Goal: Information Seeking & Learning: Stay updated

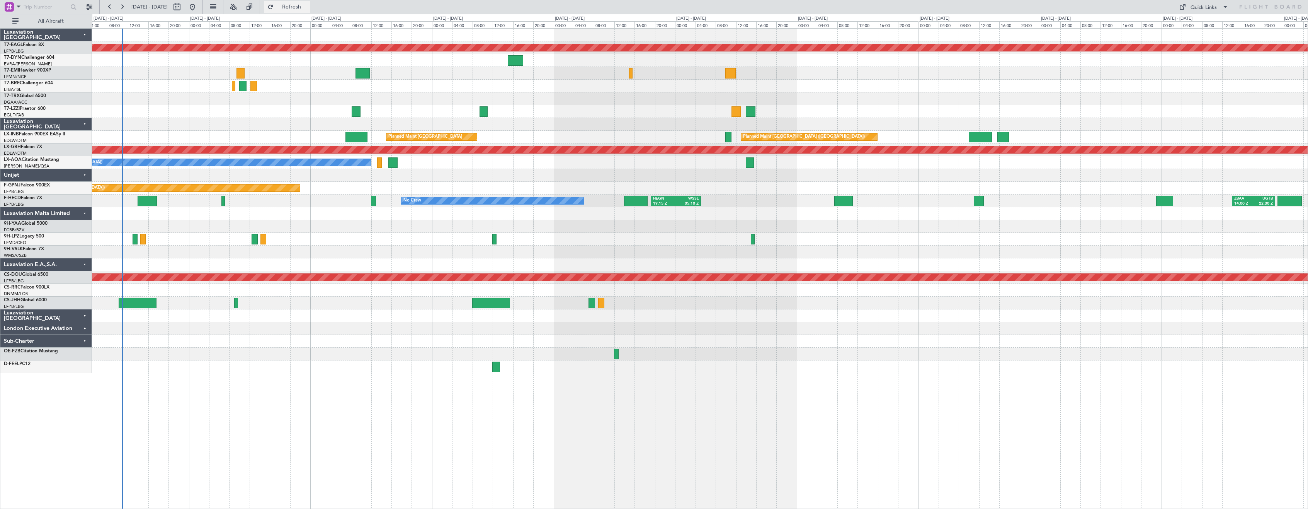
click at [308, 7] on span "Refresh" at bounding box center [292, 6] width 32 height 5
click at [308, 10] on span "Refresh" at bounding box center [292, 6] width 32 height 5
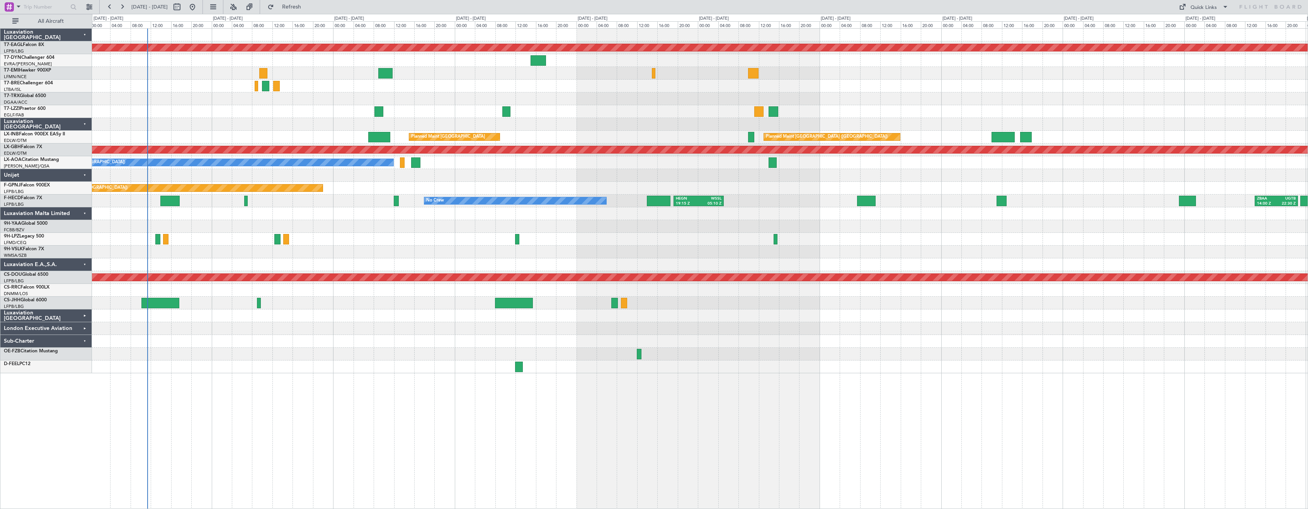
click at [308, 335] on div at bounding box center [700, 341] width 1216 height 13
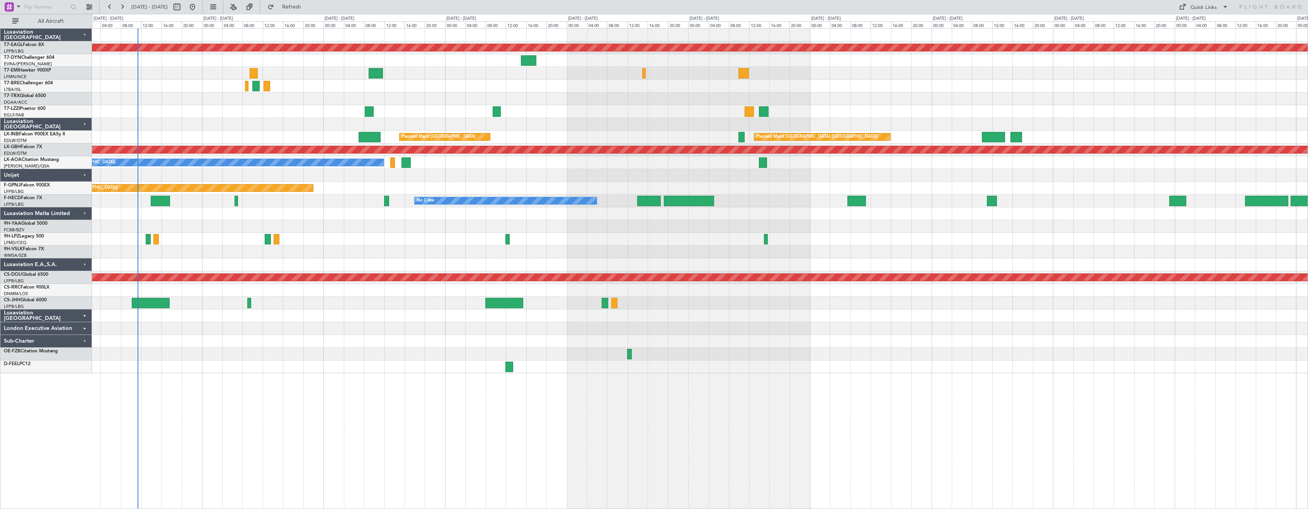
click at [86, 342] on div "Sub-Charter" at bounding box center [46, 341] width 92 height 13
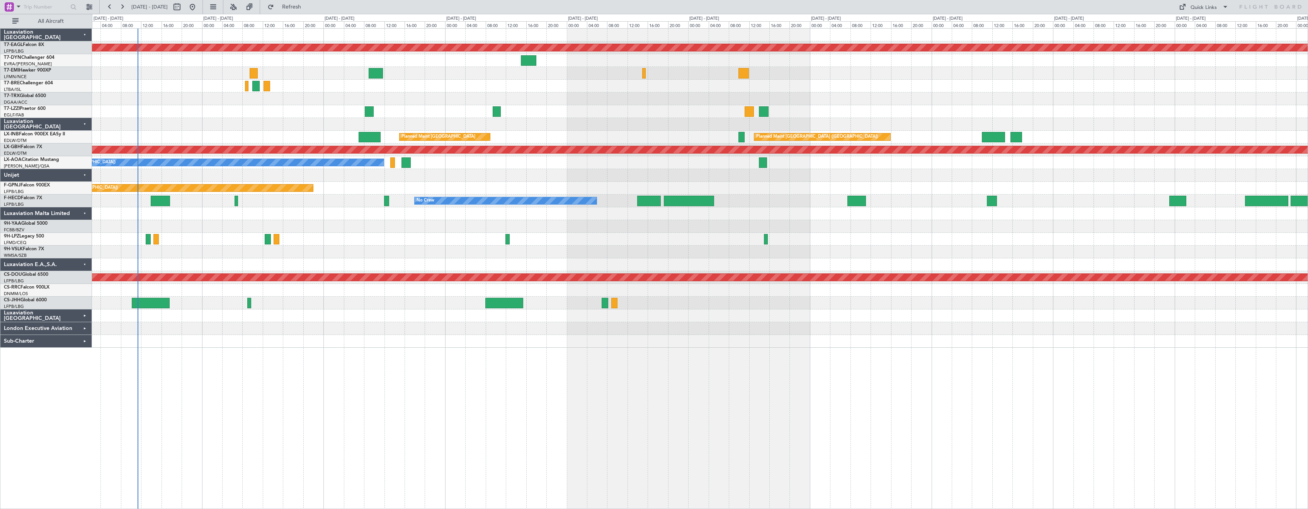
click at [86, 342] on div "Sub-Charter" at bounding box center [46, 341] width 92 height 13
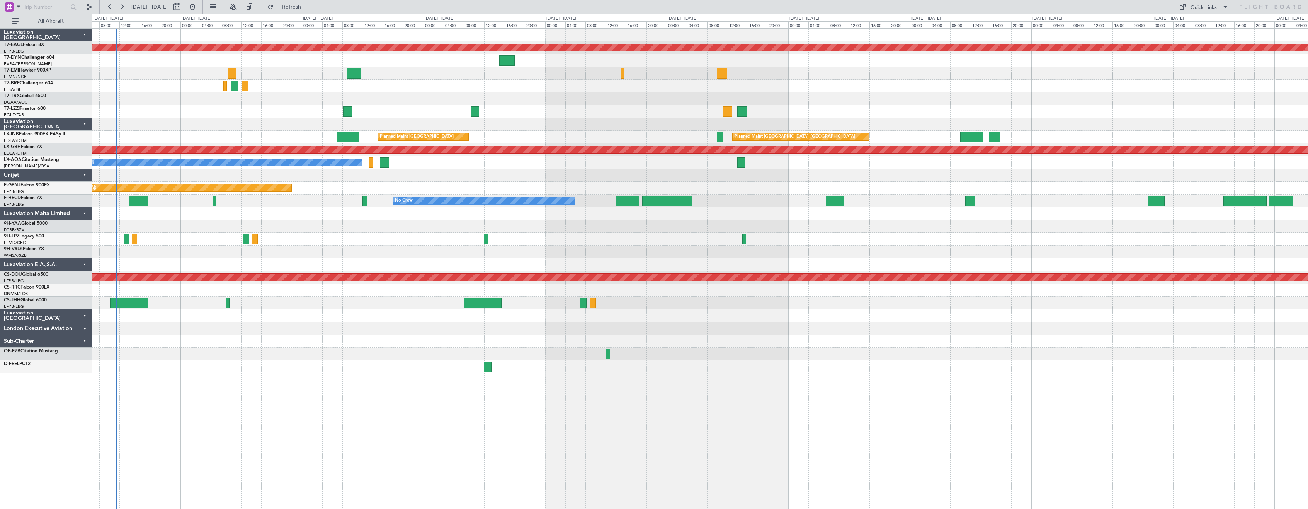
click at [420, 427] on div "Planned Maint Dubai (Al Maktoum Intl) A/C Unavailable [GEOGRAPHIC_DATA] ([GEOGR…" at bounding box center [700, 268] width 1216 height 480
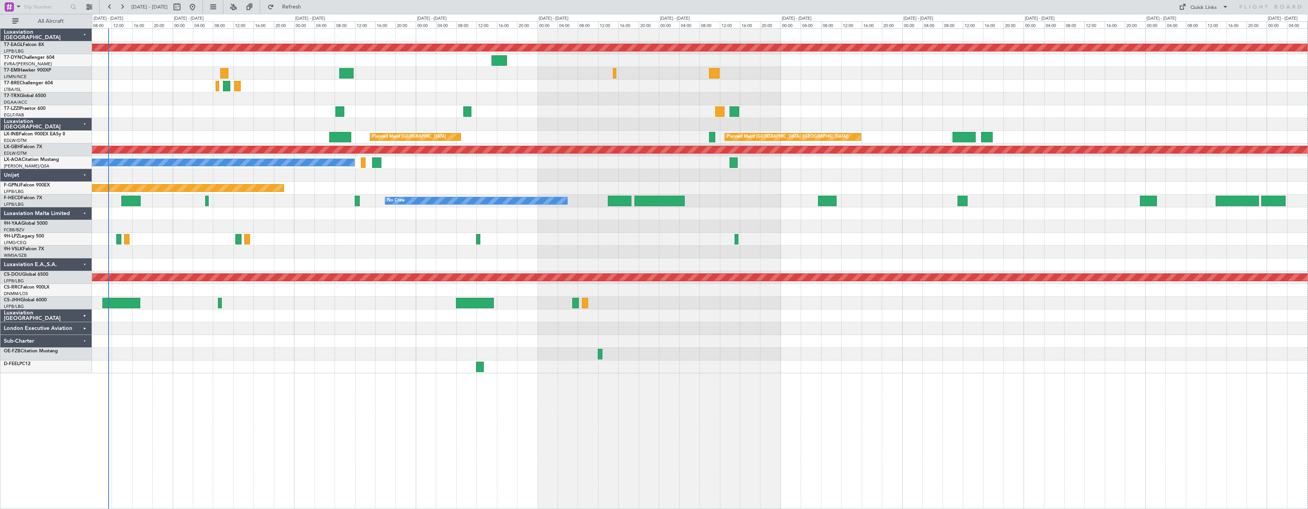
click at [206, 352] on div at bounding box center [700, 354] width 1216 height 13
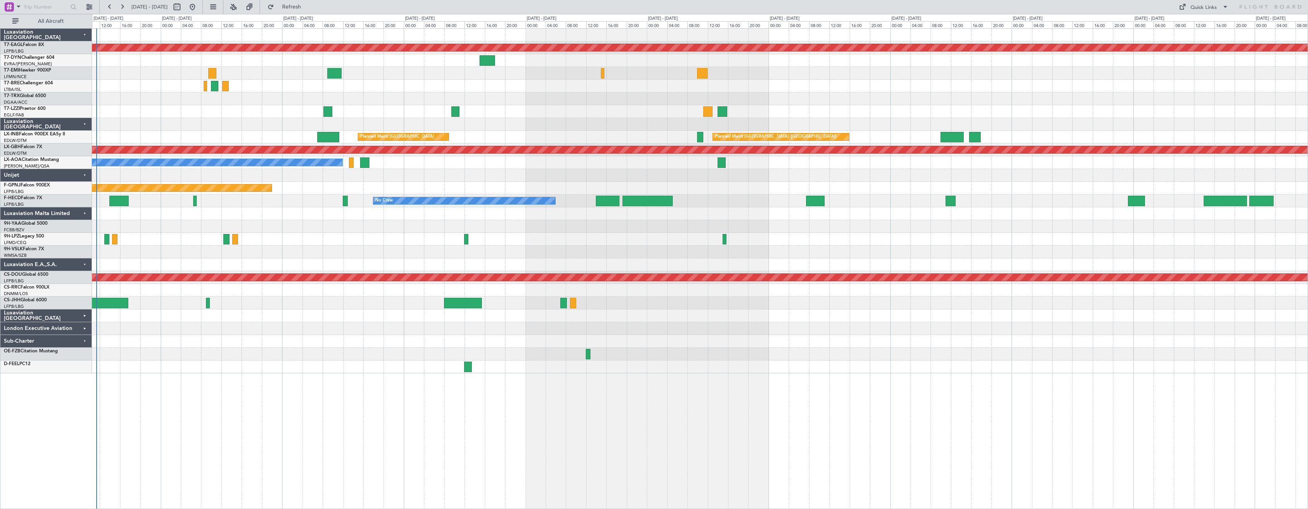
click at [364, 253] on div "Planned Maint Dubai (Al Maktoum Intl) A/C Unavailable [GEOGRAPHIC_DATA] ([GEOGR…" at bounding box center [700, 201] width 1216 height 344
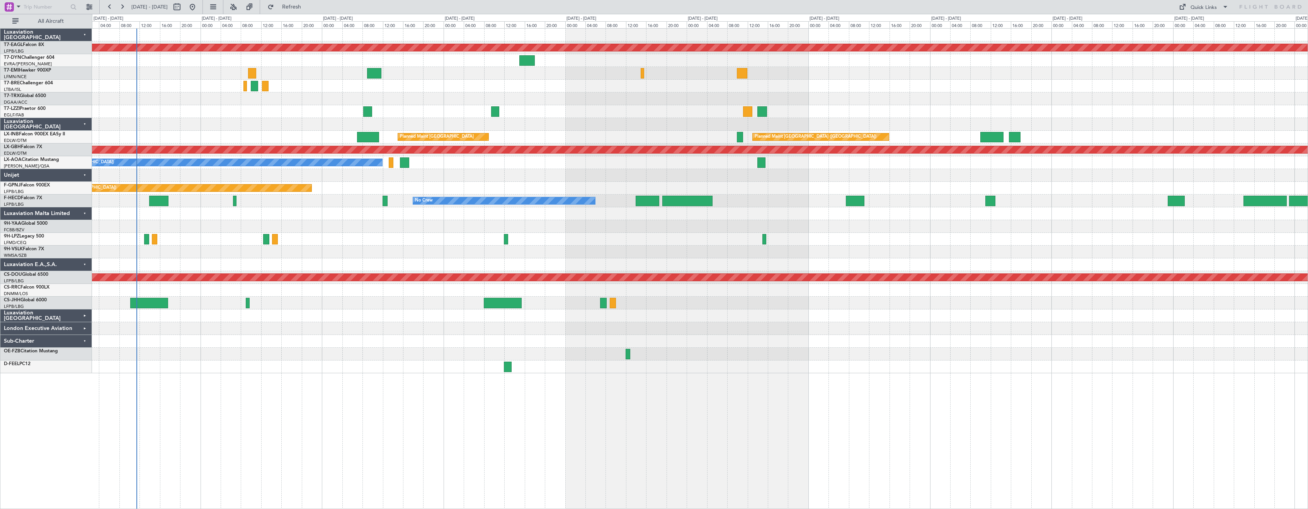
click at [231, 356] on div at bounding box center [700, 354] width 1216 height 13
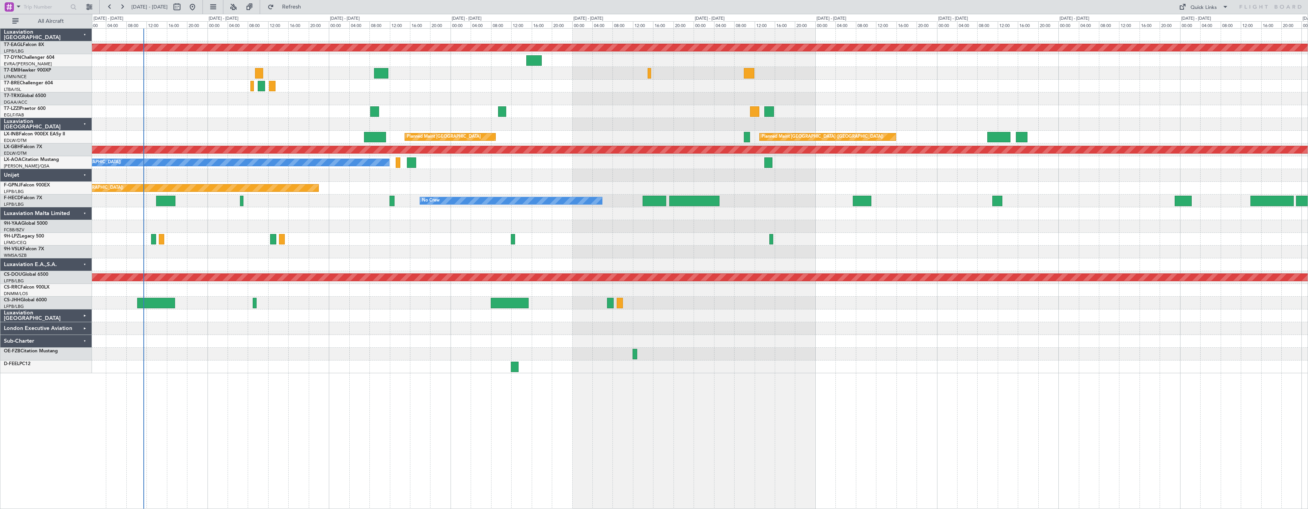
click at [285, 367] on div at bounding box center [700, 366] width 1216 height 13
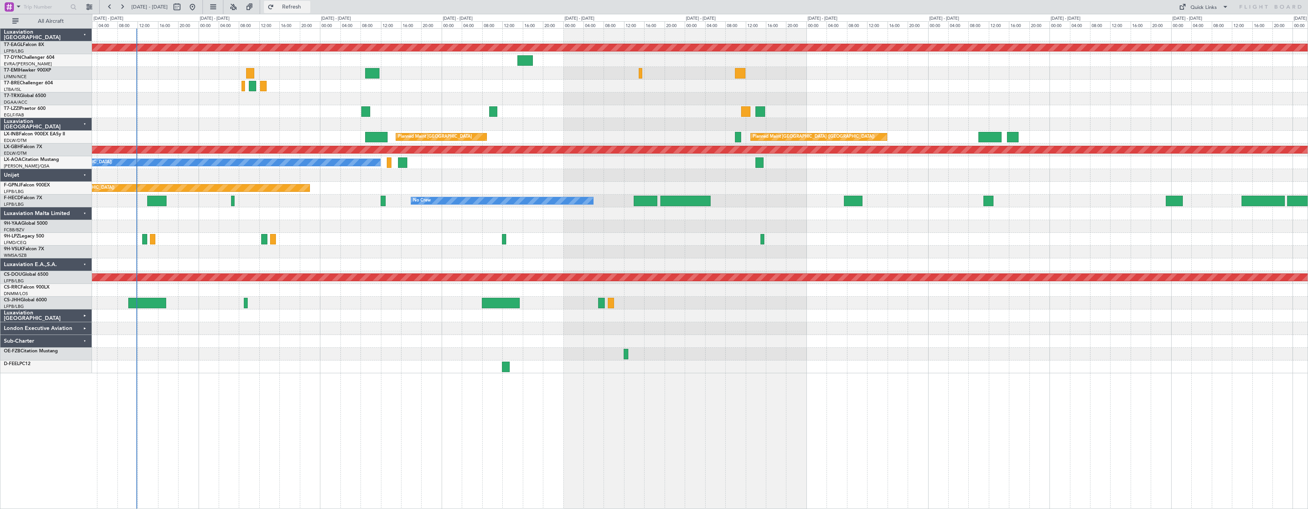
click at [304, 9] on span "Refresh" at bounding box center [292, 6] width 32 height 5
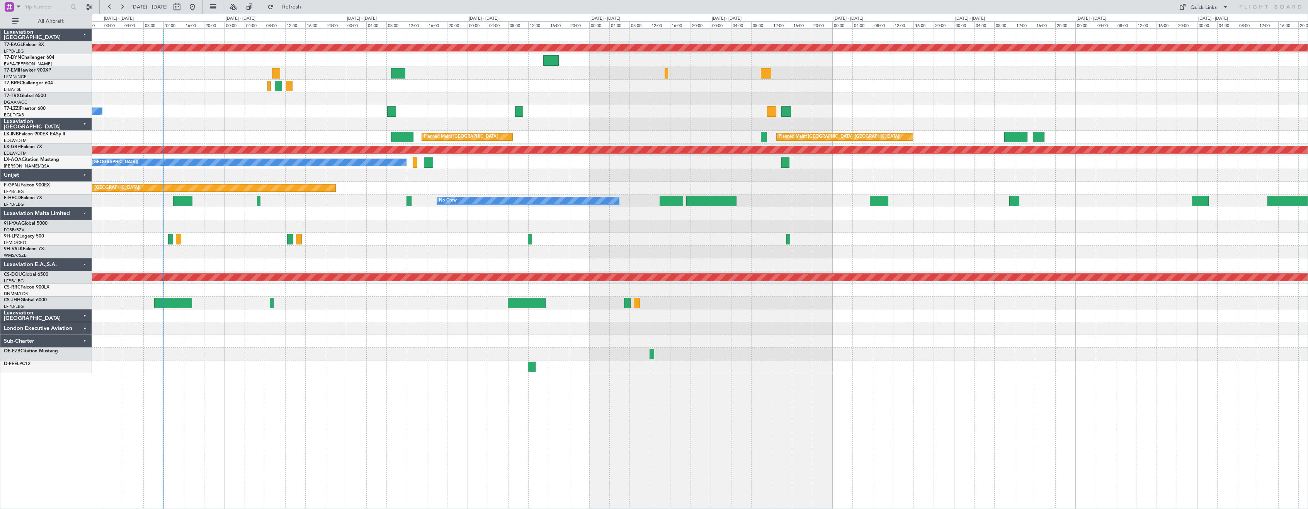
click at [407, 235] on div at bounding box center [700, 239] width 1216 height 13
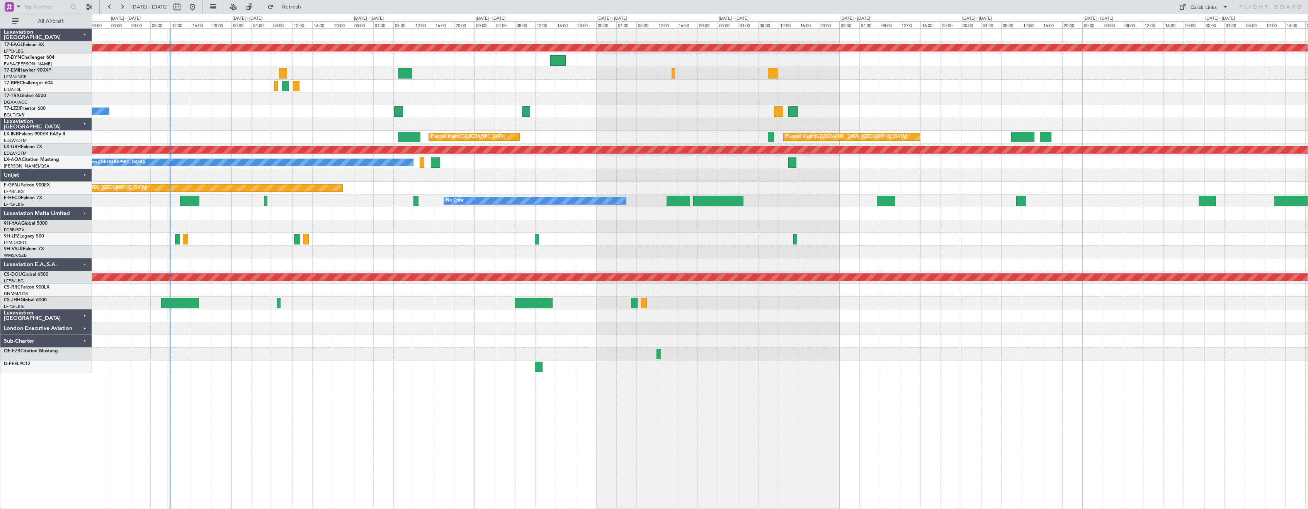
click at [341, 113] on div "A/C Unavailable [GEOGRAPHIC_DATA] ([GEOGRAPHIC_DATA])" at bounding box center [700, 111] width 1216 height 13
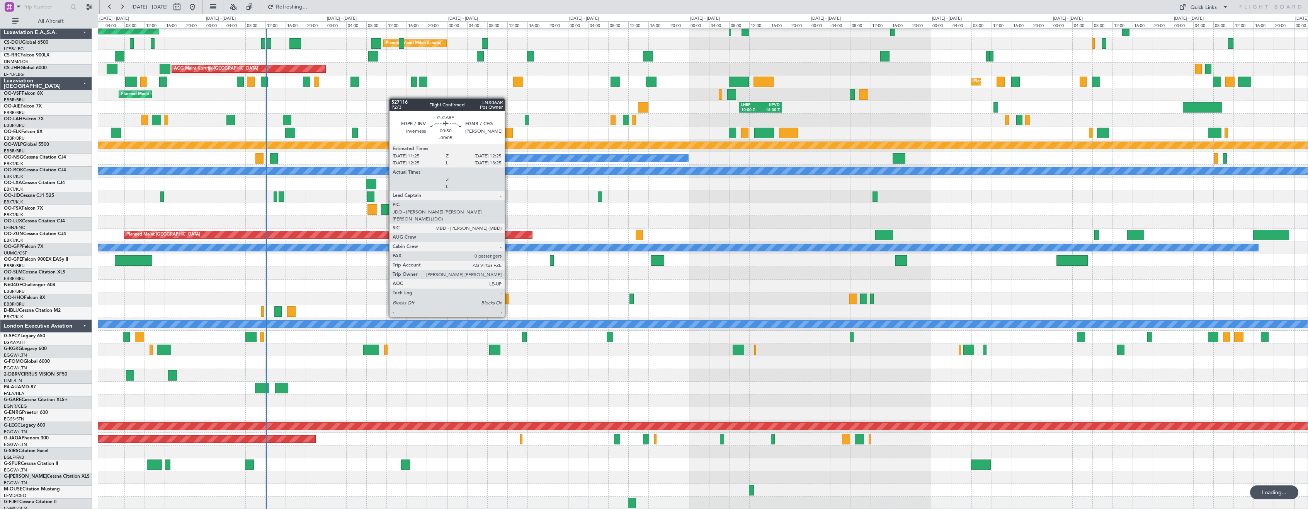
scroll to position [336, 0]
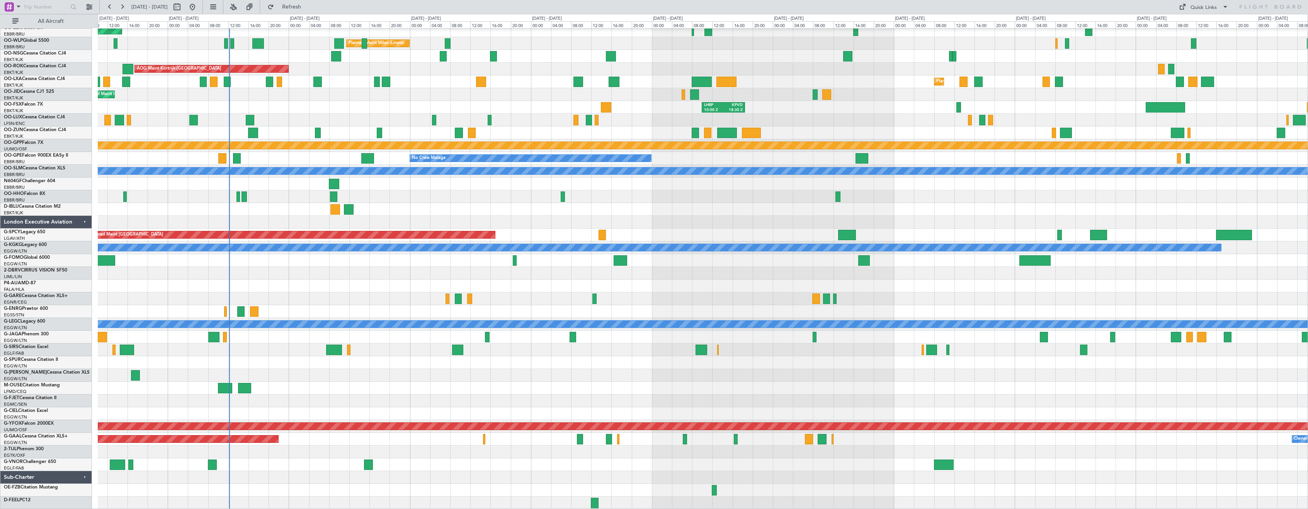
click at [418, 196] on div "Planned Maint [PERSON_NAME]-[GEOGRAPHIC_DATA][PERSON_NAME] ([GEOGRAPHIC_DATA][P…" at bounding box center [703, 101] width 1210 height 816
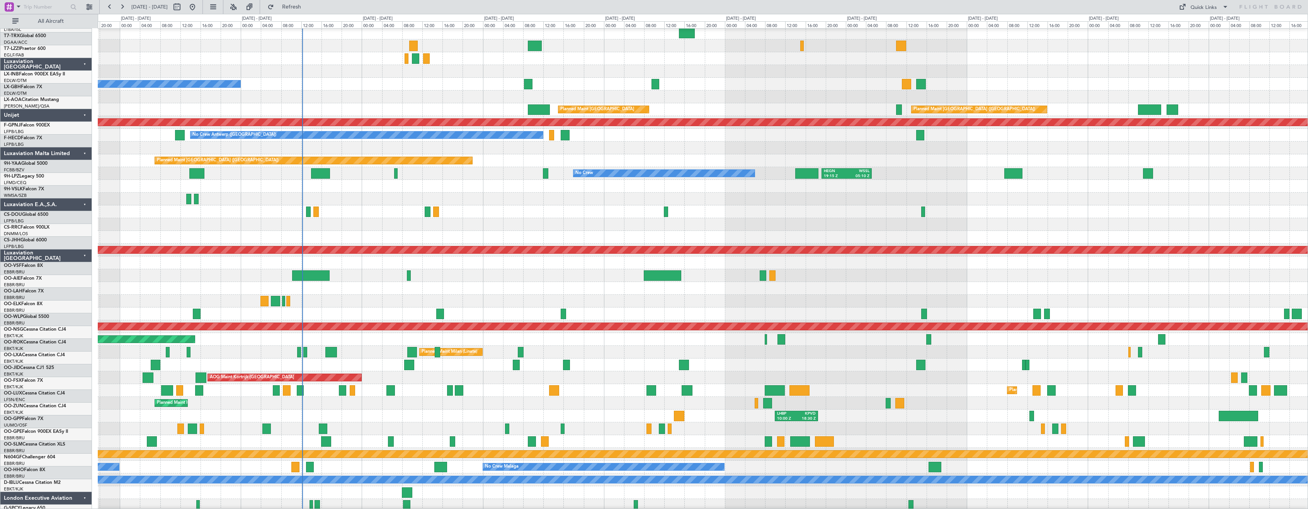
scroll to position [26, 0]
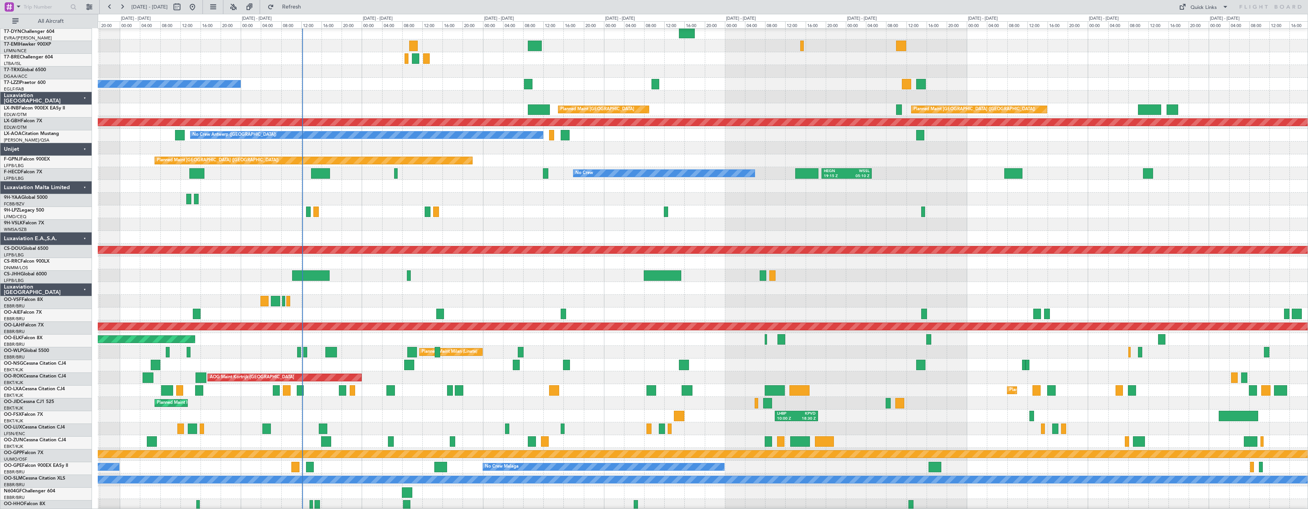
click at [521, 508] on div at bounding box center [703, 505] width 1210 height 13
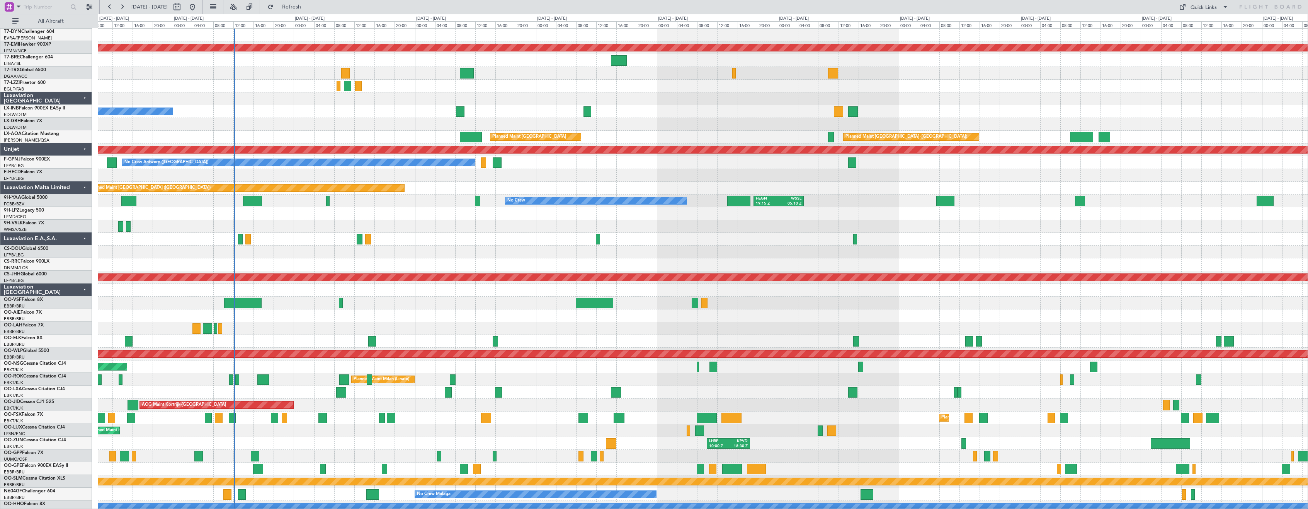
scroll to position [0, 0]
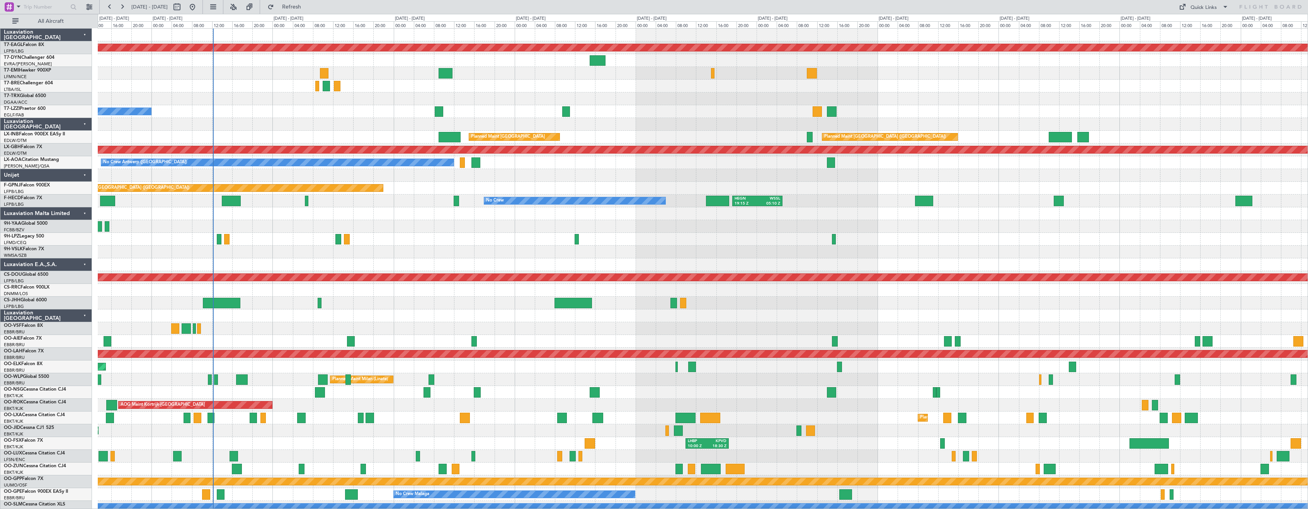
click at [85, 316] on div "Luxaviation [GEOGRAPHIC_DATA]" at bounding box center [46, 315] width 92 height 13
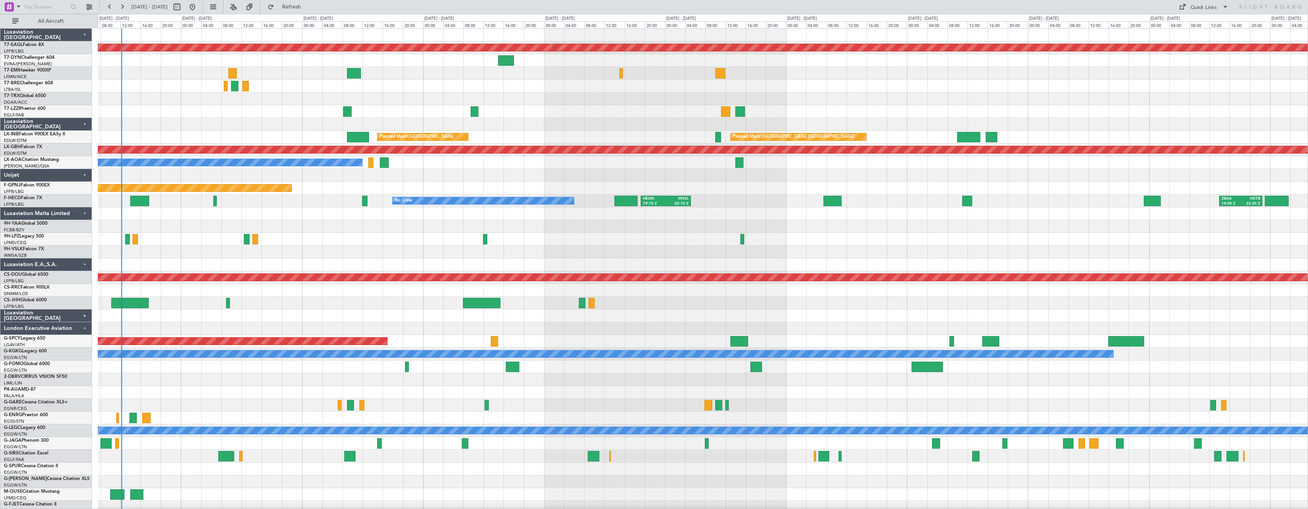
click at [439, 322] on div "Planned Maint Dubai (Al Maktoum Intl) A/C Unavailable [GEOGRAPHIC_DATA] ([GEOGR…" at bounding box center [703, 322] width 1210 height 587
click at [82, 327] on div "London Executive Aviation" at bounding box center [46, 328] width 92 height 13
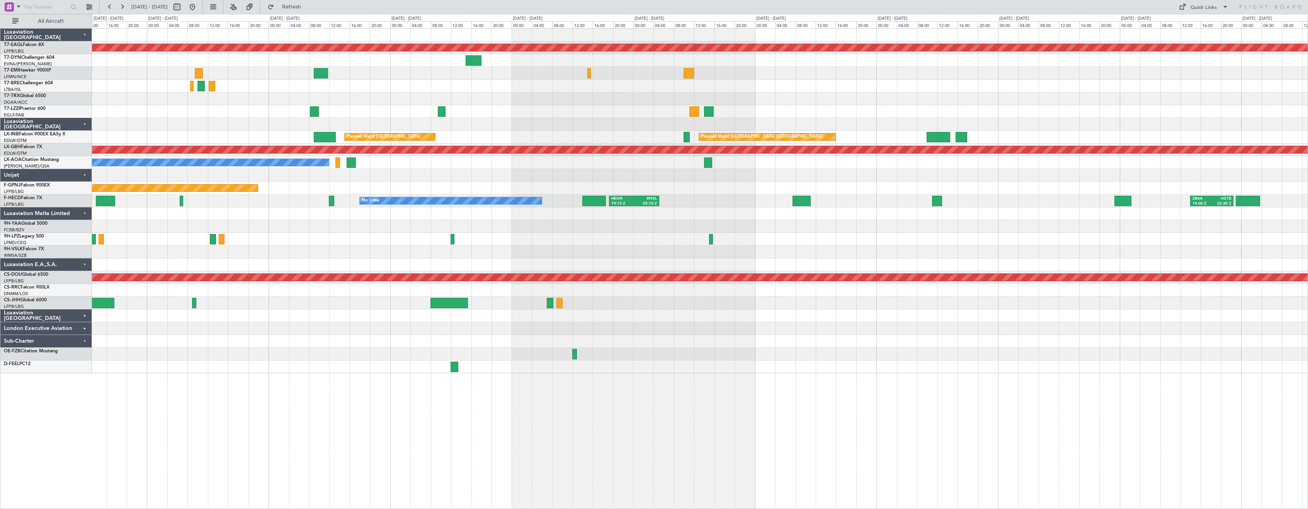
click at [378, 337] on div "Planned Maint Dubai (Al Maktoum Intl) No Crew A/C Unavailable [GEOGRAPHIC_DATA]…" at bounding box center [700, 201] width 1216 height 344
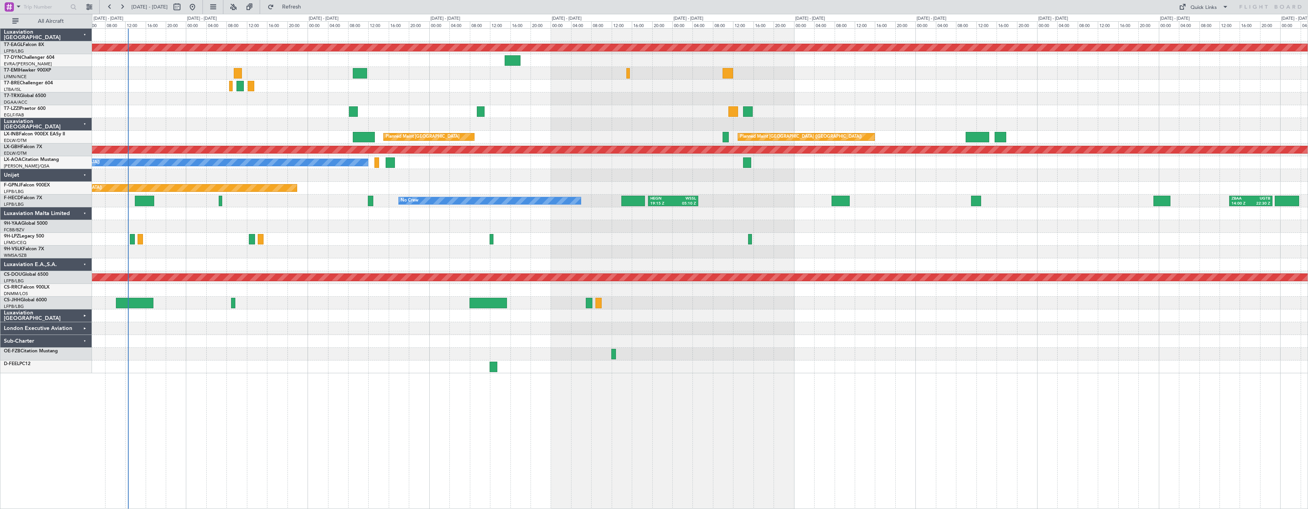
click at [428, 334] on div "Planned Maint Dubai (Al Maktoum Intl) A/C Unavailable [GEOGRAPHIC_DATA] ([GEOGR…" at bounding box center [700, 201] width 1216 height 344
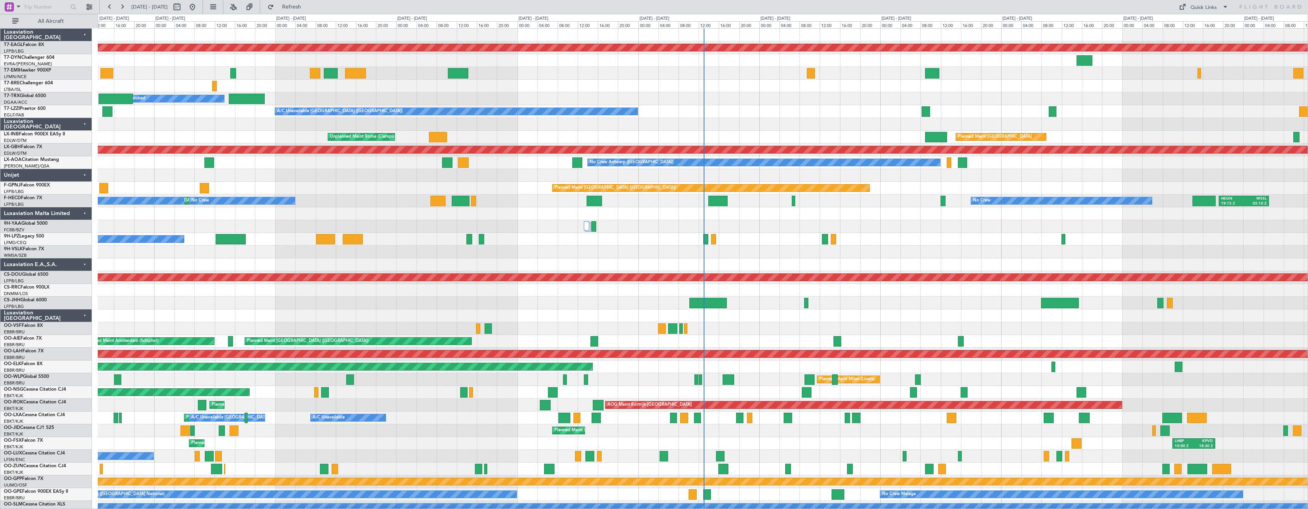
click at [87, 317] on div "Luxaviation [GEOGRAPHIC_DATA]" at bounding box center [46, 315] width 92 height 13
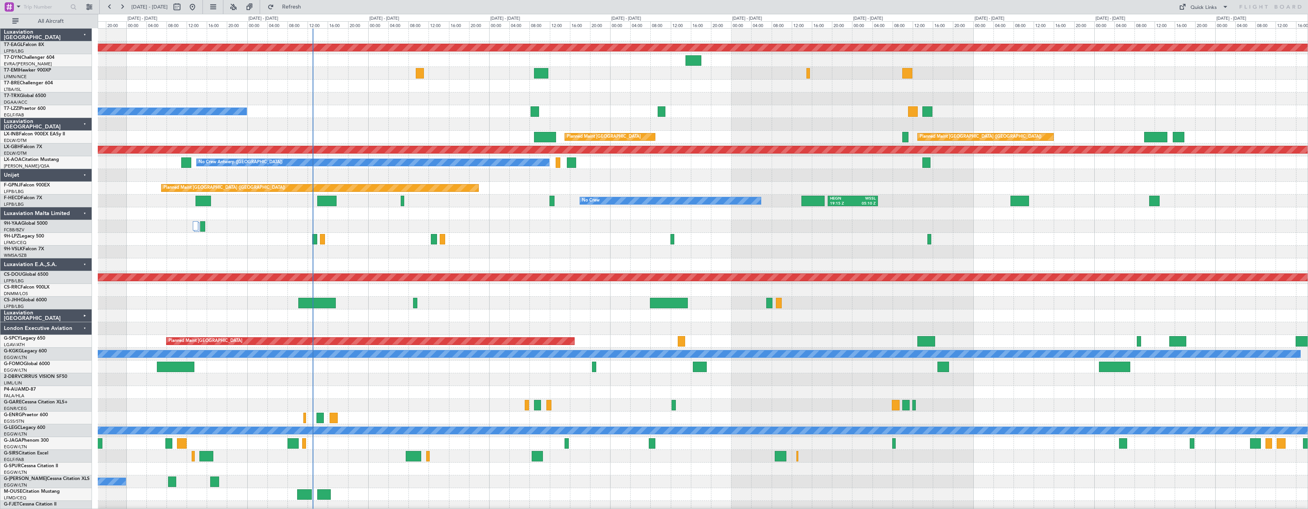
click at [456, 345] on div "Planned Maint Dubai (Al Maktoum Intl) A/C Booked A/C Unavailable London (Farnbo…" at bounding box center [703, 341] width 1210 height 625
click at [80, 329] on div "London Executive Aviation" at bounding box center [46, 328] width 92 height 13
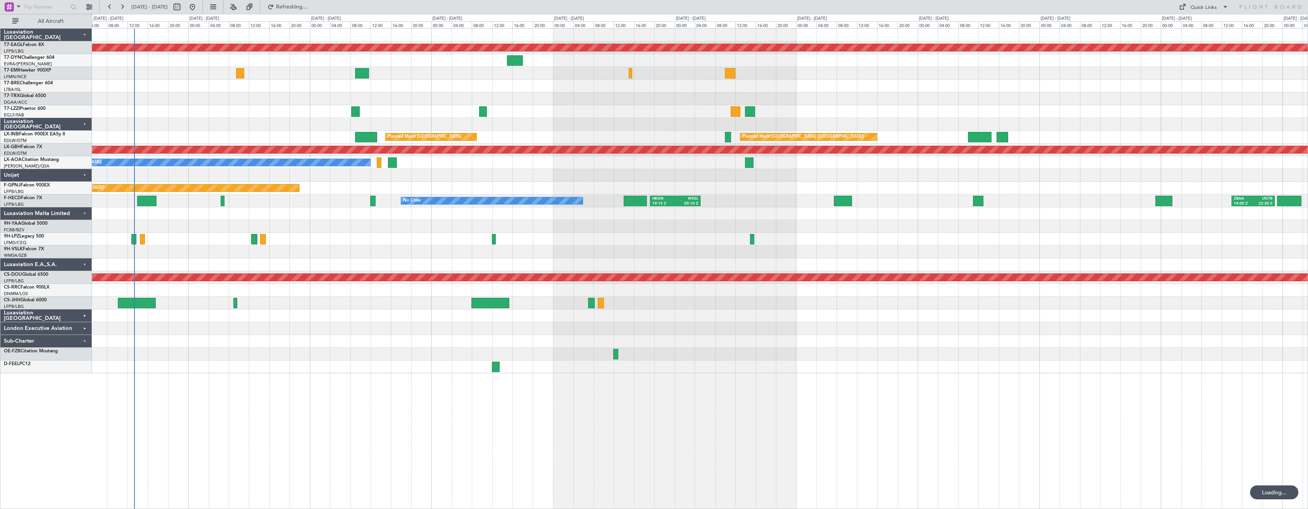
click at [362, 237] on div at bounding box center [700, 239] width 1216 height 13
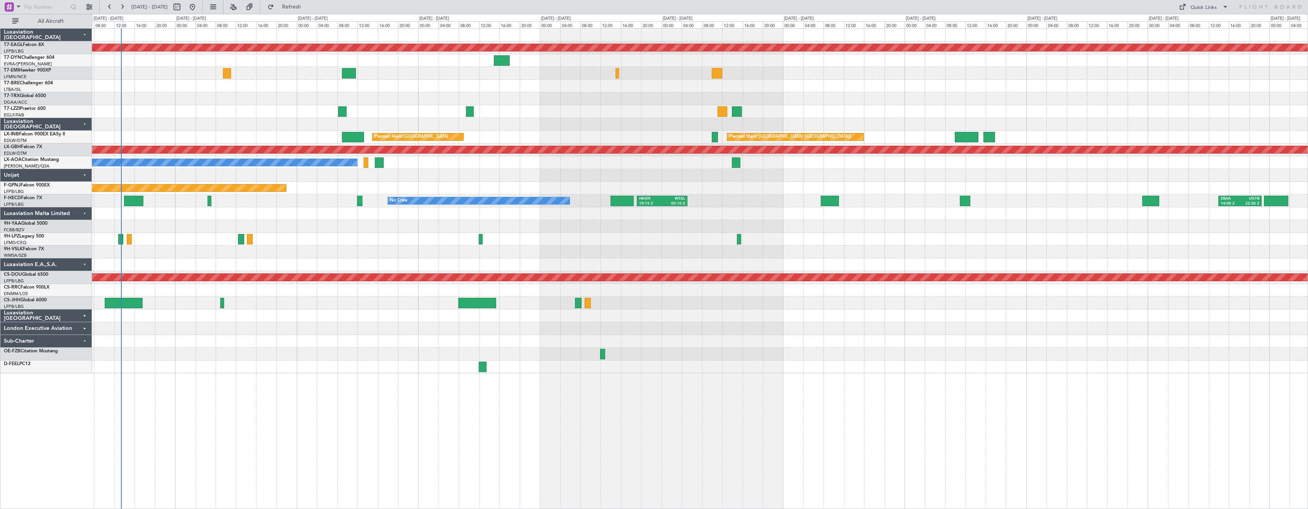
click at [334, 228] on div at bounding box center [700, 226] width 1216 height 13
